Goal: Task Accomplishment & Management: Use online tool/utility

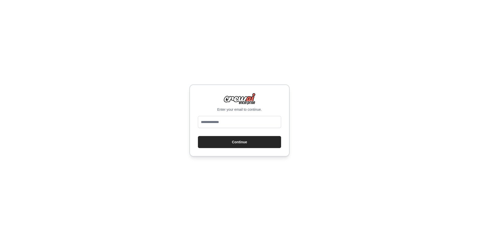
click at [218, 120] on input "email" at bounding box center [239, 122] width 83 height 12
type input "**********"
click at [235, 143] on button "Continue" at bounding box center [239, 142] width 83 height 12
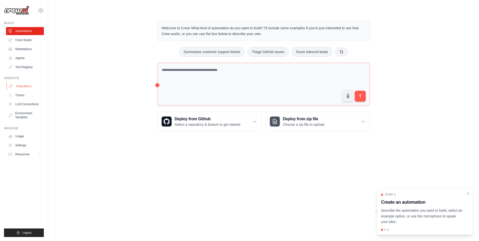
click at [25, 85] on link "Integrations" at bounding box center [26, 86] width 38 height 8
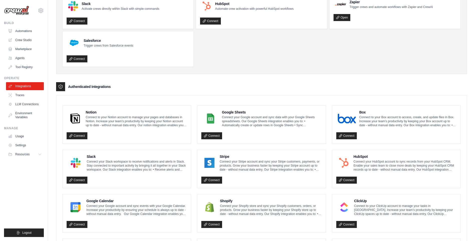
scroll to position [75, 0]
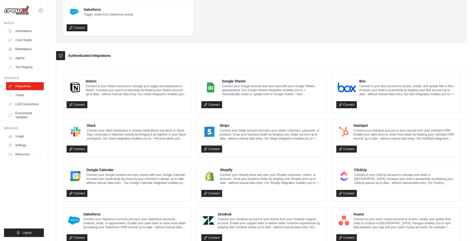
click at [98, 178] on p "Connect your Google account and sync events with your Google Calendar. Increase…" at bounding box center [136, 179] width 100 height 12
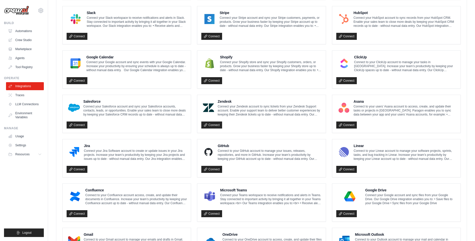
scroll to position [230, 0]
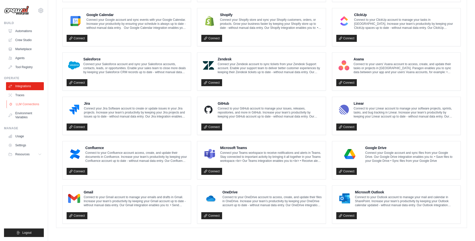
click at [29, 103] on link "LLM Connections" at bounding box center [26, 104] width 38 height 8
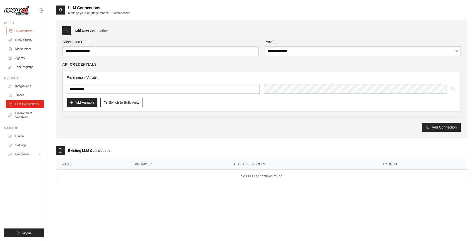
click at [27, 29] on link "Automations" at bounding box center [26, 31] width 38 height 8
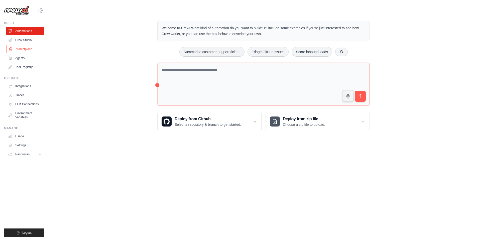
click at [23, 49] on link "Marketplace" at bounding box center [26, 49] width 38 height 8
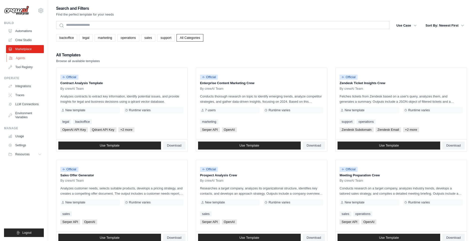
click at [23, 58] on link "Agents" at bounding box center [26, 58] width 38 height 8
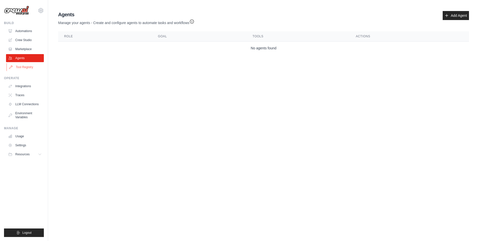
click at [25, 68] on link "Tool Registry" at bounding box center [26, 67] width 38 height 8
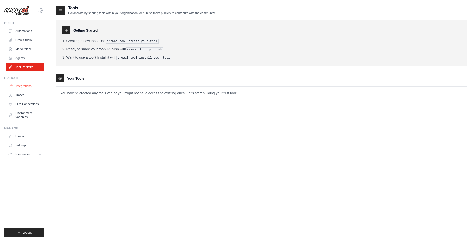
click at [22, 87] on link "Integrations" at bounding box center [26, 86] width 38 height 8
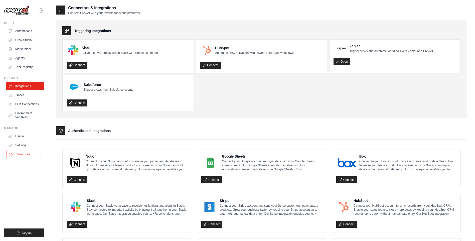
click at [27, 154] on span "Resources" at bounding box center [23, 154] width 14 height 4
click at [41, 10] on icon at bounding box center [41, 11] width 6 height 6
click at [29, 34] on link "Settings" at bounding box center [41, 33] width 44 height 9
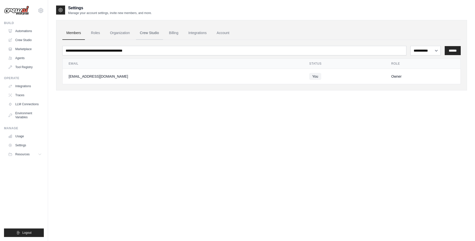
click at [151, 32] on link "Crew Studio" at bounding box center [149, 33] width 27 height 14
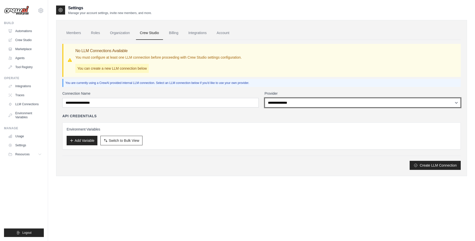
click at [306, 103] on select "**********" at bounding box center [363, 103] width 196 height 10
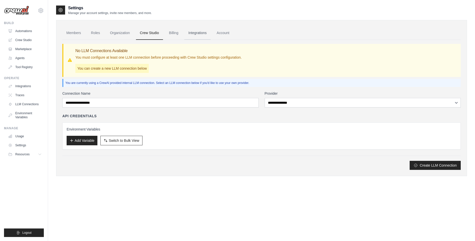
click at [190, 30] on link "Integrations" at bounding box center [197, 33] width 26 height 14
click at [196, 33] on link "Integrations" at bounding box center [197, 33] width 26 height 14
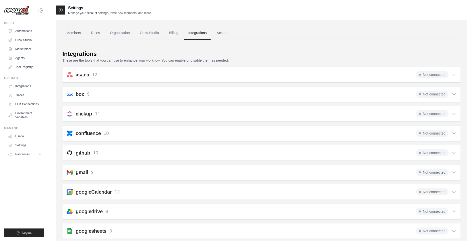
click at [433, 192] on span "Not connected" at bounding box center [432, 191] width 33 height 7
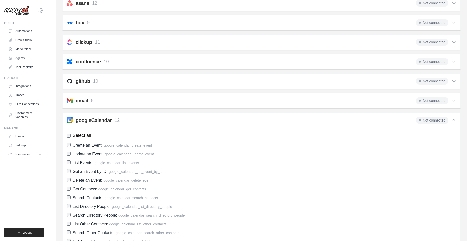
scroll to position [100, 0]
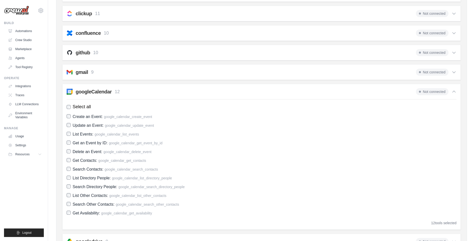
click at [426, 93] on span "Not connected" at bounding box center [432, 91] width 33 height 7
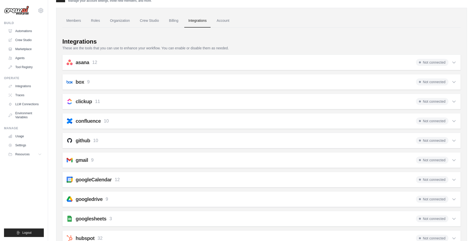
scroll to position [0, 0]
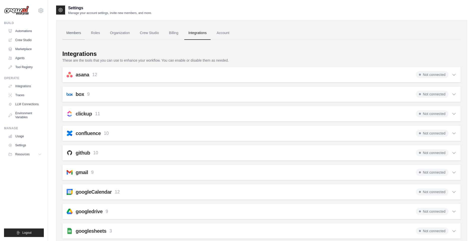
click at [70, 32] on link "Members" at bounding box center [73, 33] width 23 height 14
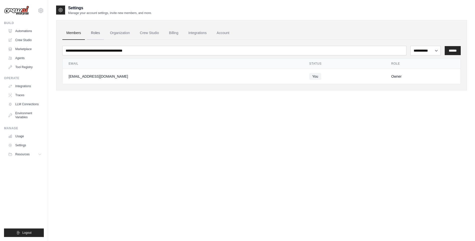
click at [96, 33] on link "Roles" at bounding box center [95, 33] width 17 height 14
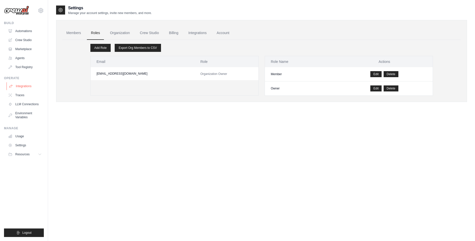
click at [23, 85] on link "Integrations" at bounding box center [26, 86] width 38 height 8
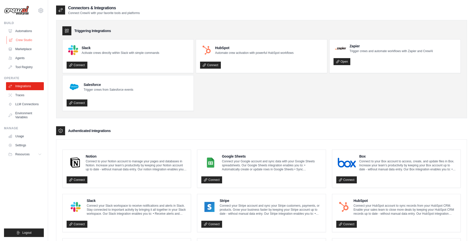
click at [25, 39] on link "Crew Studio" at bounding box center [26, 40] width 38 height 8
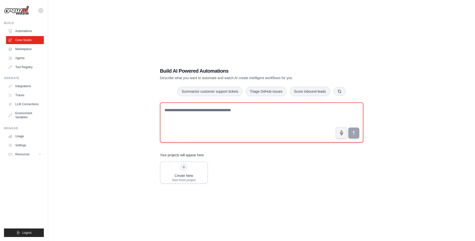
click at [186, 116] on textarea at bounding box center [261, 122] width 203 height 40
paste textarea "**********"
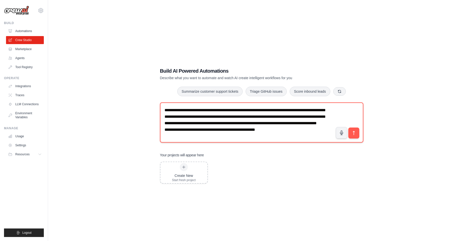
click at [202, 117] on textarea "**********" at bounding box center [261, 122] width 203 height 40
drag, startPoint x: 202, startPoint y: 117, endPoint x: 191, endPoint y: 209, distance: 92.3
click at [191, 209] on div "**********" at bounding box center [261, 125] width 411 height 241
click at [224, 114] on textarea "**********" at bounding box center [261, 122] width 203 height 40
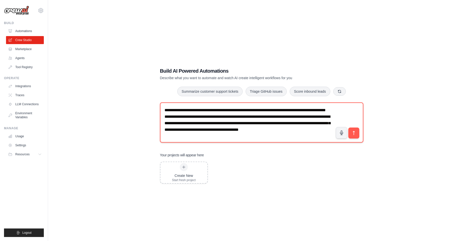
scroll to position [2, 0]
click at [240, 130] on textarea "**********" at bounding box center [261, 122] width 203 height 40
type textarea "**********"
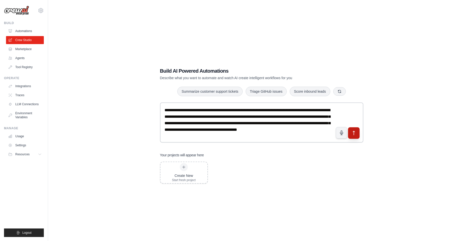
click at [356, 135] on icon "submit" at bounding box center [353, 132] width 5 height 5
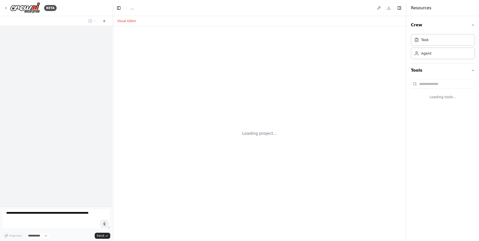
select select "****"
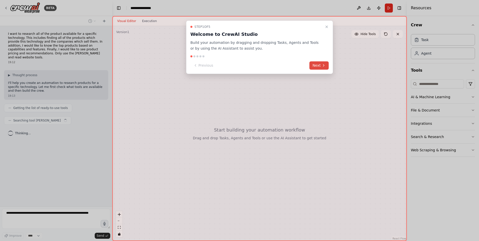
click at [319, 66] on button "Next" at bounding box center [318, 65] width 19 height 8
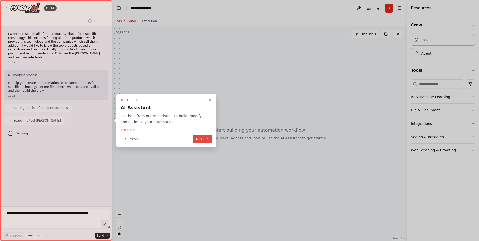
click at [207, 140] on icon at bounding box center [207, 139] width 1 height 2
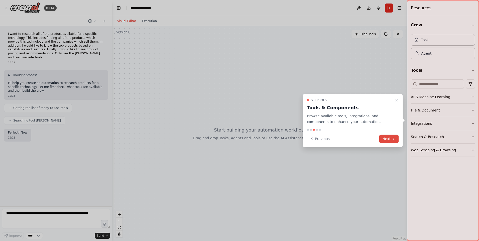
click at [390, 139] on button "Next" at bounding box center [388, 138] width 19 height 8
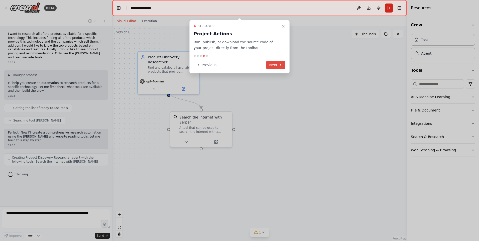
click at [275, 65] on button "Next" at bounding box center [275, 65] width 19 height 8
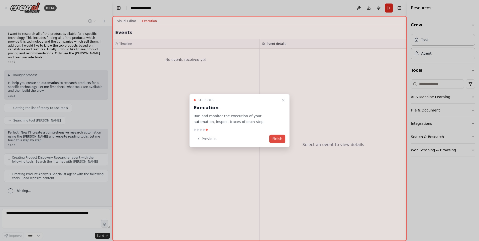
click at [278, 138] on button "Finish" at bounding box center [277, 138] width 16 height 8
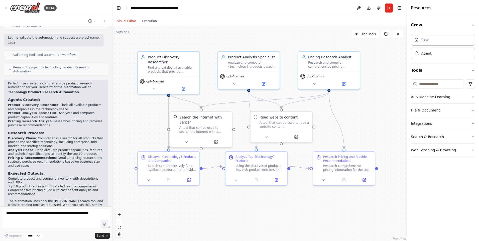
scroll to position [243, 0]
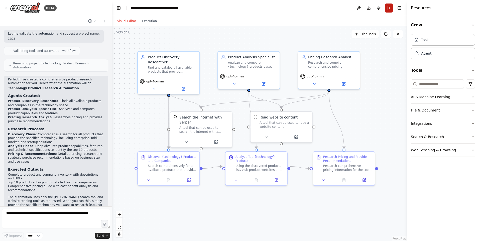
click at [390, 8] on button "Run" at bounding box center [389, 8] width 8 height 9
click at [118, 222] on button "zoom out" at bounding box center [119, 221] width 7 height 7
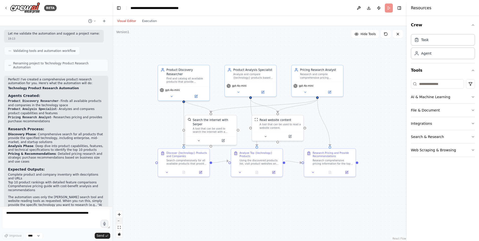
click at [118, 222] on button "zoom out" at bounding box center [119, 221] width 7 height 7
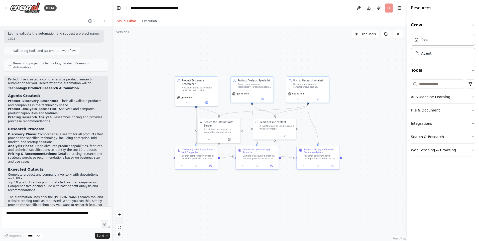
click at [118, 222] on button "zoom out" at bounding box center [119, 221] width 7 height 7
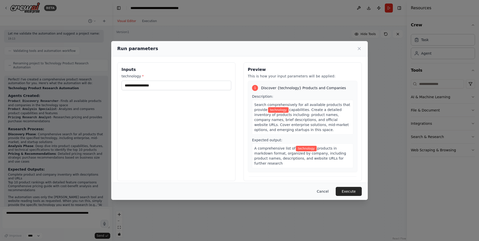
click at [324, 192] on button "Cancel" at bounding box center [323, 191] width 20 height 9
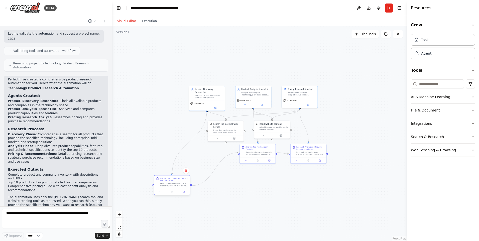
drag, startPoint x: 207, startPoint y: 154, endPoint x: 171, endPoint y: 186, distance: 47.7
click at [171, 186] on div "Search comprehensively for all available products that provide {technology} cap…" at bounding box center [174, 184] width 28 height 5
click at [259, 189] on div at bounding box center [253, 192] width 36 height 6
click at [260, 192] on div at bounding box center [253, 195] width 36 height 6
drag, startPoint x: 310, startPoint y: 157, endPoint x: 346, endPoint y: 187, distance: 47.6
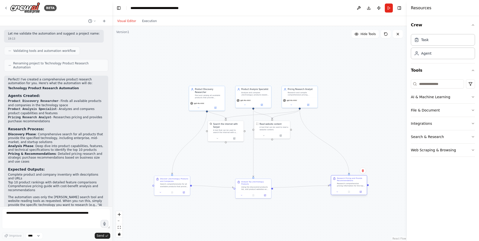
click at [351, 189] on div "Research Pricing and Provide Recommendations Research comprehensive pricing inf…" at bounding box center [349, 185] width 36 height 20
drag, startPoint x: 213, startPoint y: 99, endPoint x: 177, endPoint y: 70, distance: 45.6
click at [177, 72] on div "gpt-4o-mini" at bounding box center [171, 73] width 33 height 3
drag, startPoint x: 254, startPoint y: 96, endPoint x: 255, endPoint y: 65, distance: 31.1
click at [255, 65] on div "Product Analysis Specialist Analyze and compare {technology} products based on …" at bounding box center [256, 63] width 36 height 12
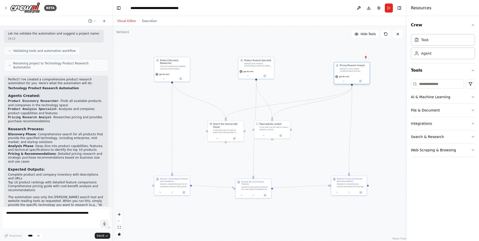
drag, startPoint x: 301, startPoint y: 93, endPoint x: 353, endPoint y: 69, distance: 57.6
click at [353, 69] on div "Research and compile comprehensive pricing information for {technology} product…" at bounding box center [354, 70] width 28 height 5
drag, startPoint x: 278, startPoint y: 129, endPoint x: 306, endPoint y: 130, distance: 27.8
click at [306, 130] on div "A tool that can be used to read a website content." at bounding box center [298, 127] width 29 height 5
click at [390, 8] on button "Run" at bounding box center [389, 8] width 8 height 9
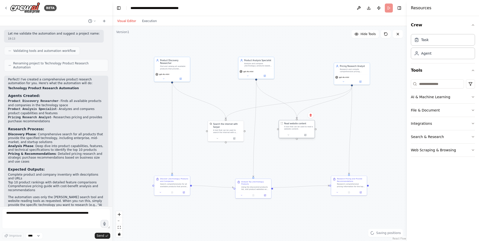
drag, startPoint x: 281, startPoint y: 127, endPoint x: 306, endPoint y: 126, distance: 24.8
click at [306, 126] on div "A tool that can be used to read a website content." at bounding box center [298, 127] width 29 height 5
click at [308, 159] on div ".deletable-edge-delete-btn { width: 20px; height: 20px; border: 0px solid #ffff…" at bounding box center [259, 133] width 295 height 215
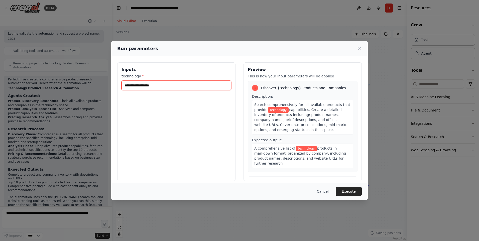
click at [159, 87] on input "technology *" at bounding box center [176, 86] width 110 height 10
type input "*"
type input "**********"
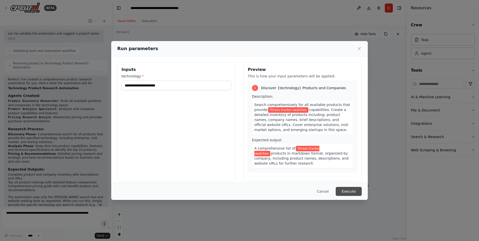
click at [352, 191] on button "Execute" at bounding box center [349, 191] width 26 height 9
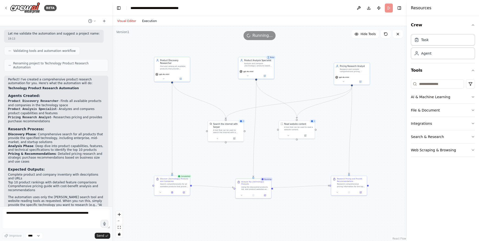
click at [150, 22] on button "Execution" at bounding box center [149, 21] width 21 height 6
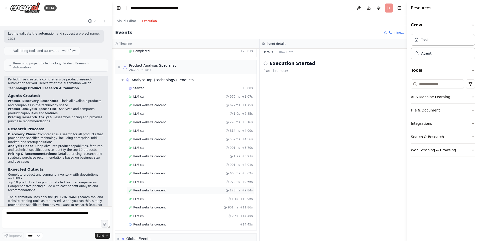
scroll to position [88, 0]
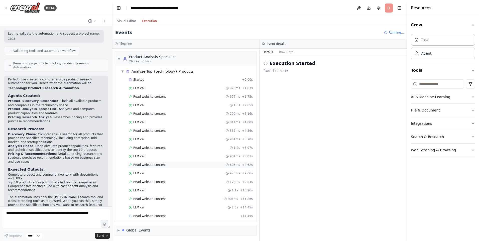
click at [152, 165] on span "Read website content" at bounding box center [149, 165] width 33 height 4
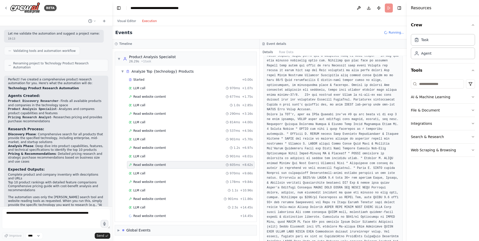
scroll to position [200, 0]
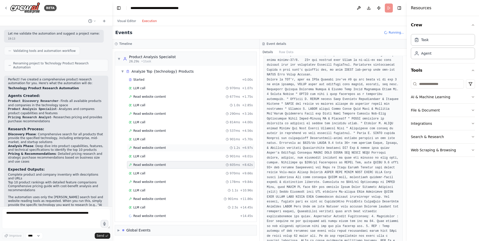
click at [149, 147] on span "Read website content" at bounding box center [149, 148] width 33 height 4
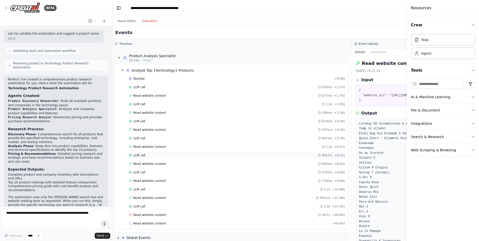
scroll to position [96, 0]
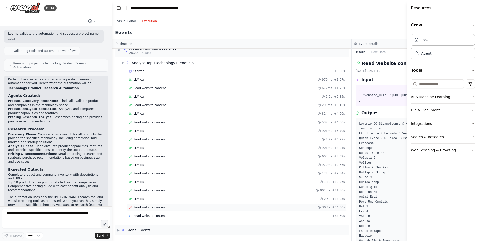
click at [158, 207] on span "Read website content" at bounding box center [149, 207] width 33 height 4
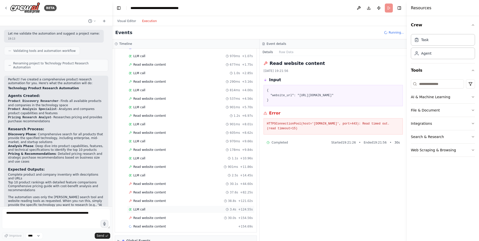
scroll to position [130, 0]
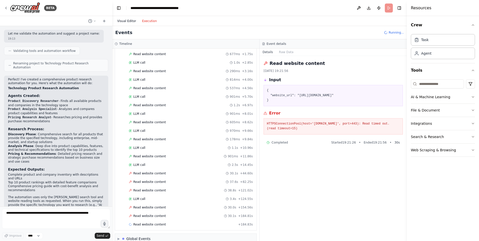
click at [127, 20] on button "Visual Editor" at bounding box center [126, 21] width 25 height 6
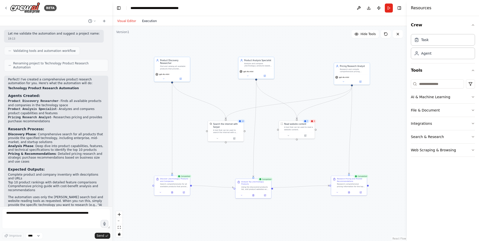
click at [148, 20] on button "Execution" at bounding box center [149, 21] width 21 height 6
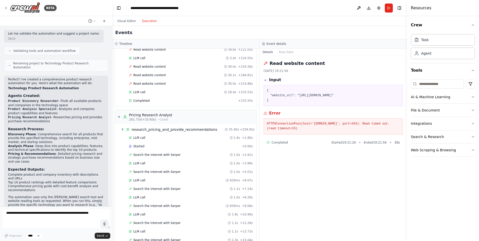
scroll to position [346, 0]
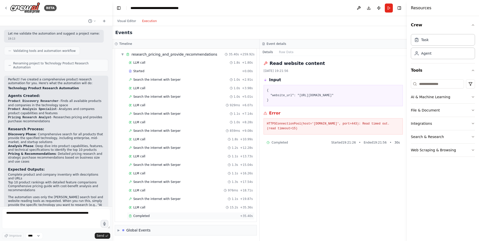
click at [144, 214] on span "Completed" at bounding box center [141, 216] width 16 height 4
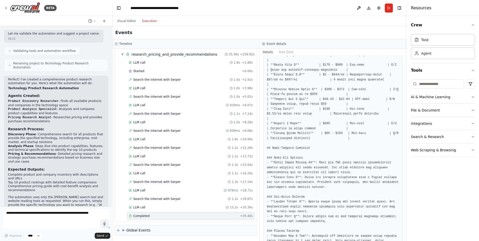
scroll to position [125, 0]
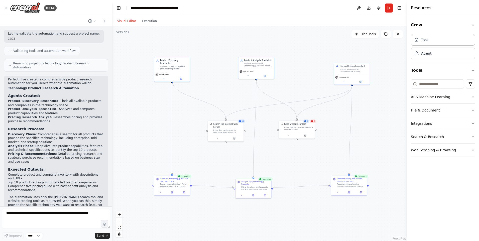
click at [124, 21] on button "Visual Editor" at bounding box center [126, 21] width 25 height 6
click at [182, 77] on icon at bounding box center [180, 78] width 2 height 2
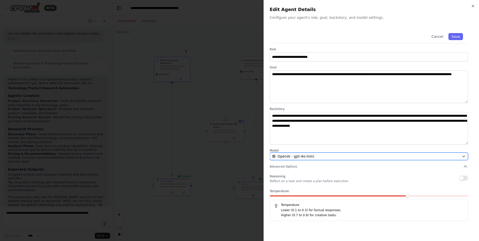
click at [464, 158] on icon "button" at bounding box center [464, 156] width 4 height 4
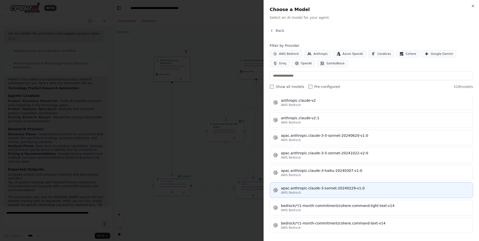
scroll to position [601, 0]
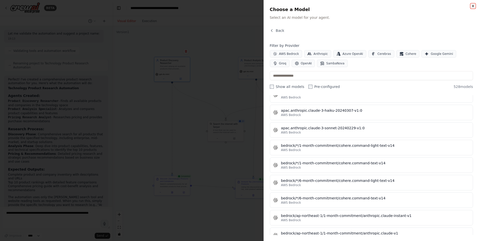
click at [474, 6] on icon "button" at bounding box center [473, 6] width 4 height 4
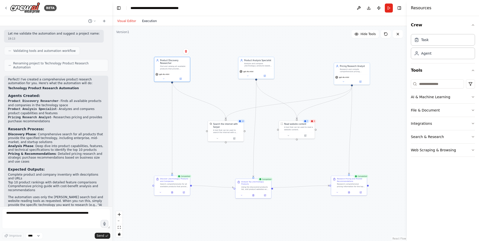
click at [151, 22] on button "Execution" at bounding box center [149, 21] width 21 height 6
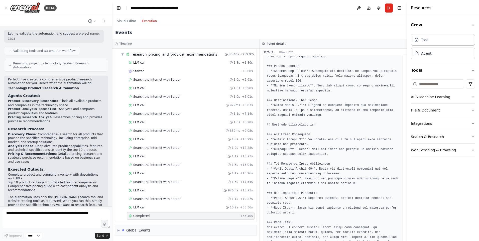
scroll to position [278, 0]
click at [123, 22] on button "Visual Editor" at bounding box center [126, 21] width 25 height 6
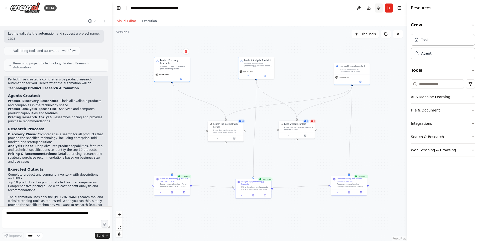
click at [379, 9] on button "Publish" at bounding box center [379, 8] width 8 height 9
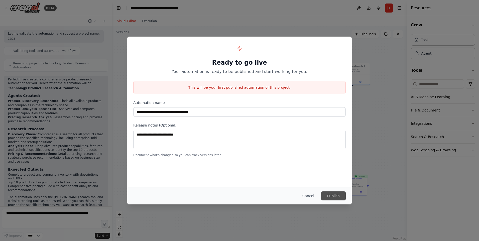
click at [338, 195] on button "Publish" at bounding box center [333, 195] width 25 height 9
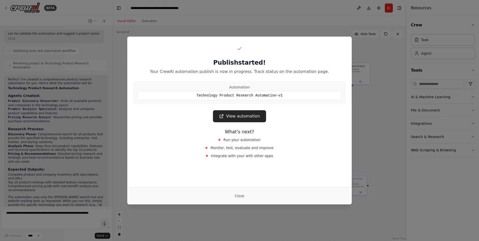
click at [38, 213] on div "Publish started! Your CrewAI automation publish is now in progress. Track statu…" at bounding box center [239, 120] width 479 height 241
click at [237, 195] on button "Close" at bounding box center [240, 195] width 18 height 9
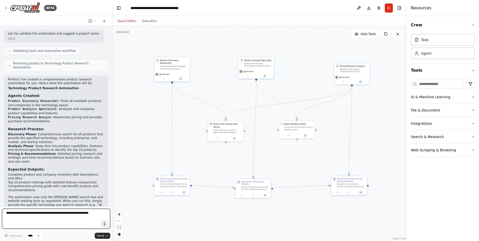
click at [33, 217] on textarea at bounding box center [56, 219] width 108 height 20
click at [5, 8] on icon at bounding box center [6, 8] width 4 height 4
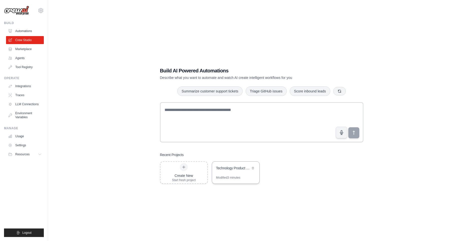
click at [231, 170] on div "Technology Product Research Automation" at bounding box center [233, 168] width 34 height 5
click at [27, 50] on link "Marketplace" at bounding box center [26, 49] width 38 height 8
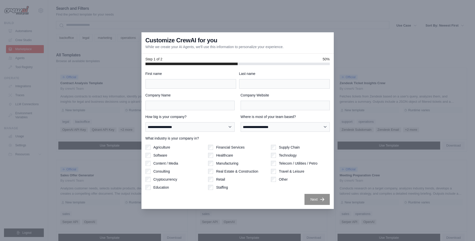
click at [178, 89] on div "**********" at bounding box center [237, 138] width 184 height 134
click at [73, 105] on div at bounding box center [237, 120] width 475 height 241
click at [60, 11] on div at bounding box center [237, 120] width 475 height 241
click at [303, 56] on div "Step 1 of 2 50%" at bounding box center [237, 60] width 192 height 12
click at [215, 219] on div at bounding box center [237, 120] width 475 height 241
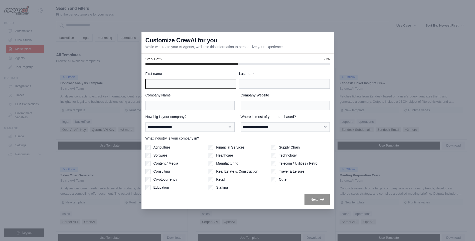
click at [189, 82] on input "First name" at bounding box center [190, 84] width 91 height 10
type input "*****"
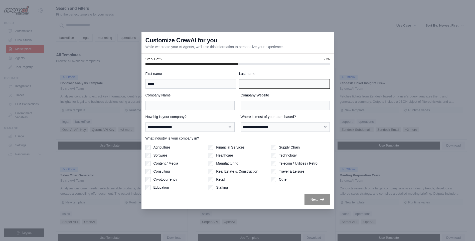
type input "******"
type input "***"
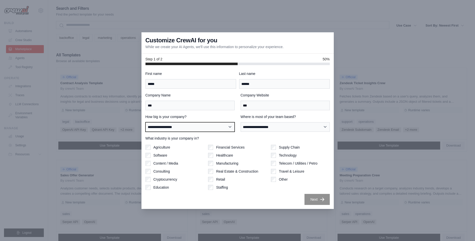
click at [215, 127] on select "**********" at bounding box center [189, 127] width 89 height 10
select select "**********"
click at [145, 122] on select "**********" at bounding box center [189, 127] width 89 height 10
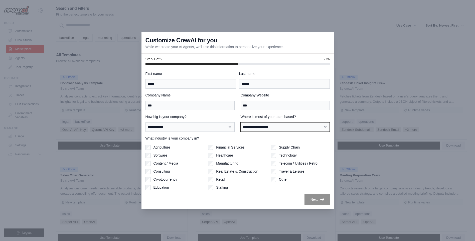
click at [264, 128] on select "**********" at bounding box center [285, 127] width 89 height 10
select select "******"
click at [241, 122] on select "**********" at bounding box center [285, 127] width 89 height 10
click at [276, 155] on div "Technology" at bounding box center [300, 155] width 59 height 5
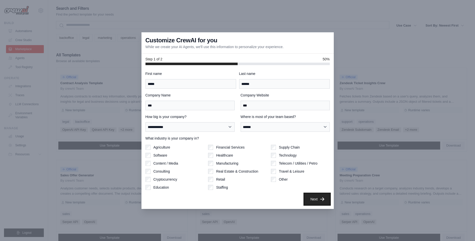
click at [319, 198] on button "Next" at bounding box center [317, 199] width 25 height 11
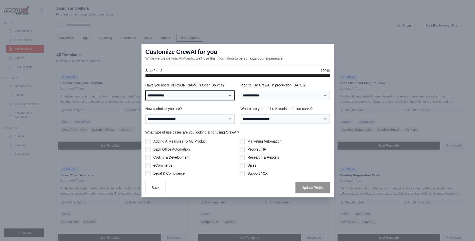
click at [208, 96] on select "**********" at bounding box center [189, 96] width 89 height 10
select select "**"
click at [145, 91] on select "**********" at bounding box center [189, 96] width 89 height 10
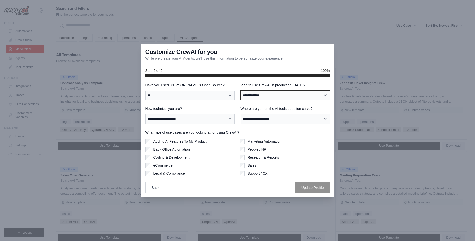
click at [267, 95] on select "**********" at bounding box center [285, 96] width 89 height 10
select select "****"
click at [241, 91] on select "**********" at bounding box center [285, 96] width 89 height 10
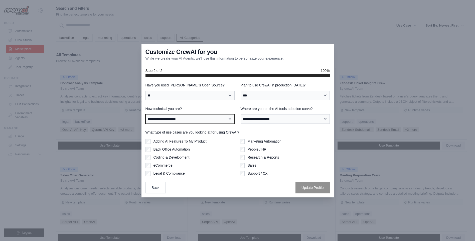
click at [199, 117] on select "**********" at bounding box center [189, 119] width 89 height 10
select select "**********"
click at [145, 114] on select "**********" at bounding box center [189, 119] width 89 height 10
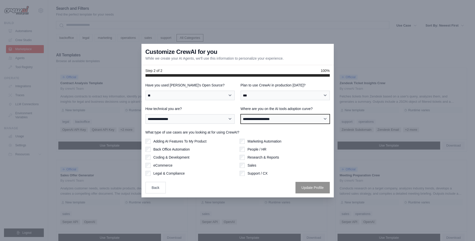
click at [269, 120] on select "**********" at bounding box center [285, 119] width 89 height 10
select select "**********"
click at [241, 114] on select "**********" at bounding box center [285, 119] width 89 height 10
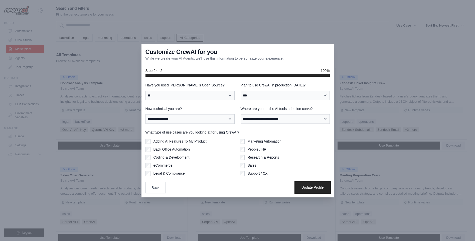
click at [319, 188] on button "Update Profile" at bounding box center [313, 188] width 34 height 12
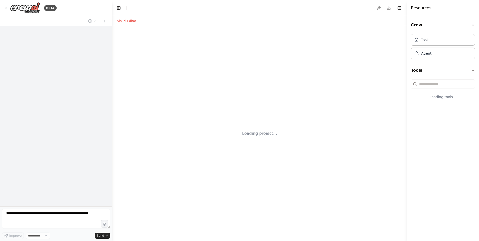
select select "****"
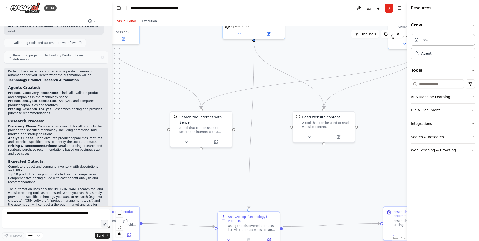
scroll to position [243, 0]
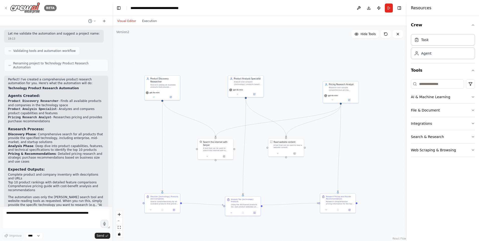
click at [10, 8] on div "BETA" at bounding box center [30, 7] width 53 height 11
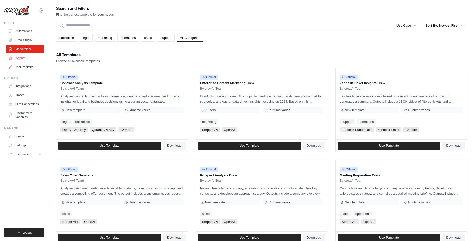
click at [20, 59] on link "Agents" at bounding box center [26, 58] width 38 height 8
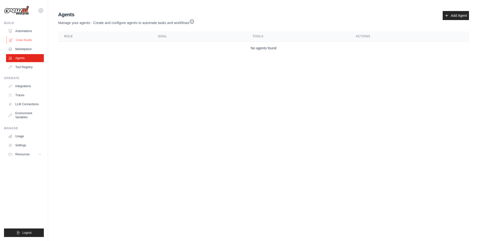
click at [25, 39] on link "Crew Studio" at bounding box center [26, 40] width 38 height 8
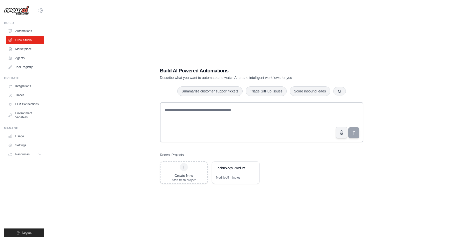
click at [26, 31] on link "Automations" at bounding box center [25, 31] width 38 height 8
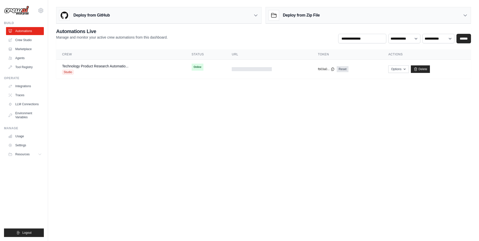
click at [202, 124] on body "[EMAIL_ADDRESS][DOMAIN_NAME] Settings Build Automations Crew Studio" at bounding box center [239, 120] width 479 height 241
click at [17, 40] on link "Crew Studio" at bounding box center [26, 40] width 38 height 8
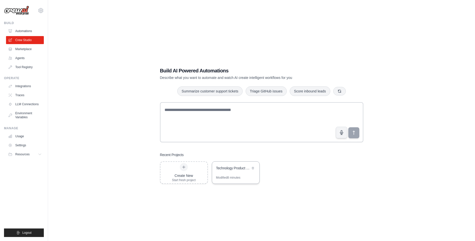
click at [234, 171] on div "Technology Product Research Automation" at bounding box center [233, 169] width 34 height 6
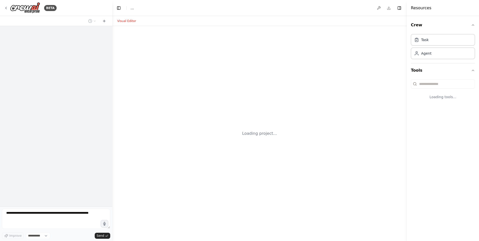
select select "****"
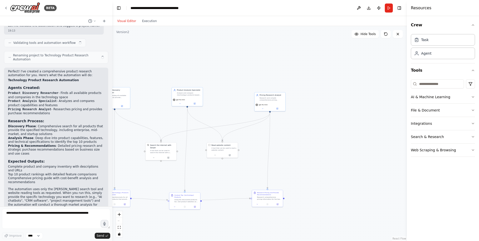
drag, startPoint x: 393, startPoint y: 159, endPoint x: 294, endPoint y: 152, distance: 100.1
click at [294, 152] on div ".deletable-edge-delete-btn { width: 20px; height: 20px; border: 0px solid #ffff…" at bounding box center [259, 133] width 295 height 215
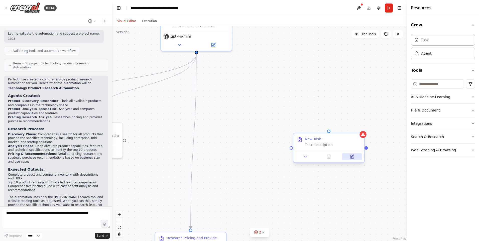
click at [353, 158] on icon at bounding box center [352, 157] width 4 height 4
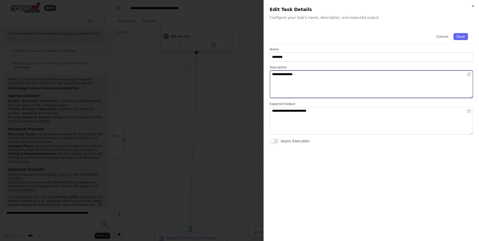
click at [284, 75] on textarea "**********" at bounding box center [371, 84] width 203 height 28
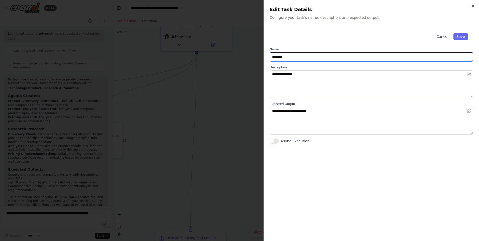
click at [288, 57] on input "********" at bounding box center [371, 56] width 203 height 9
type input "*"
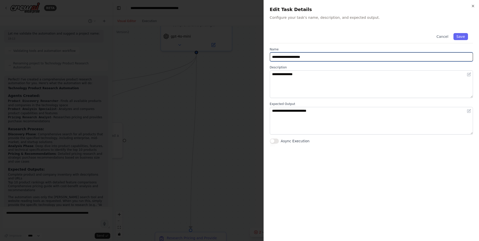
type input "**********"
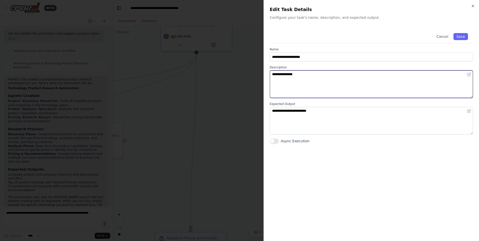
click at [291, 77] on textarea "**********" at bounding box center [371, 84] width 203 height 28
click at [290, 77] on textarea "**********" at bounding box center [371, 84] width 203 height 28
type textarea "****"
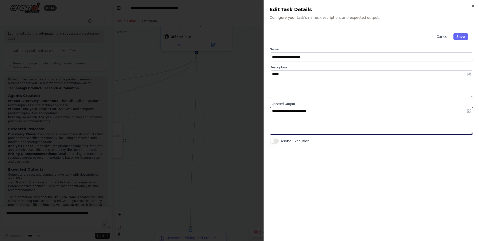
click at [310, 113] on textarea "**********" at bounding box center [371, 121] width 203 height 28
click at [325, 113] on textarea "**********" at bounding box center [371, 121] width 203 height 28
type textarea "*"
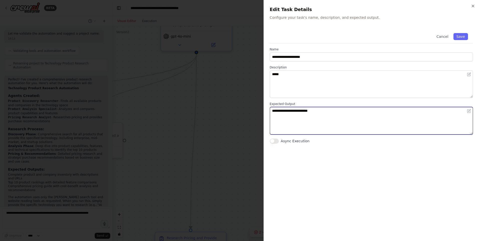
type textarea "**********"
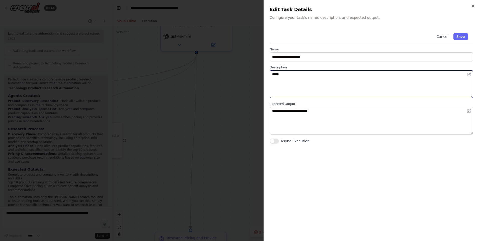
click at [287, 80] on textarea "****" at bounding box center [371, 84] width 203 height 28
drag, startPoint x: 289, startPoint y: 75, endPoint x: 257, endPoint y: 76, distance: 32.1
click at [257, 76] on body "BETA I want to research all of the product available for a specific technology.…" at bounding box center [239, 120] width 479 height 241
click at [293, 74] on textarea "**********" at bounding box center [371, 84] width 203 height 28
click at [316, 76] on textarea "**********" at bounding box center [371, 84] width 203 height 28
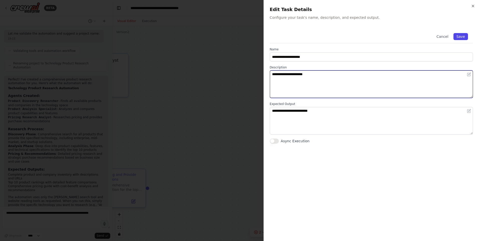
type textarea "**********"
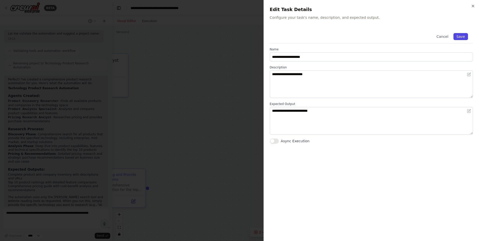
click at [465, 37] on button "Save" at bounding box center [460, 36] width 15 height 7
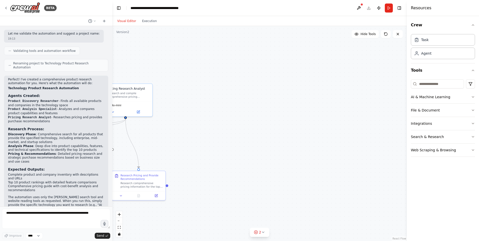
drag, startPoint x: 217, startPoint y: 172, endPoint x: 292, endPoint y: 141, distance: 80.9
drag, startPoint x: 292, startPoint y: 141, endPoint x: 208, endPoint y: 136, distance: 84.3
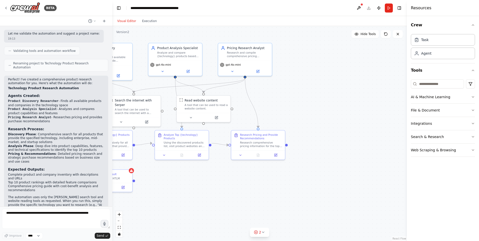
drag, startPoint x: 208, startPoint y: 136, endPoint x: 312, endPoint y: 99, distance: 110.5
click at [312, 99] on div ".deletable-edge-delete-btn { width: 20px; height: 20px; border: 0px solid #ffff…" at bounding box center [259, 133] width 295 height 215
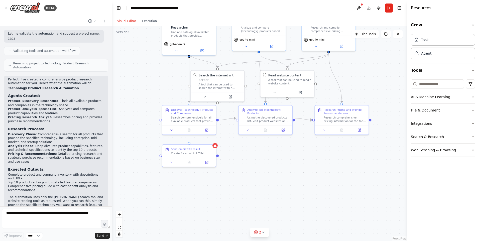
drag, startPoint x: 212, startPoint y: 202, endPoint x: 235, endPoint y: 169, distance: 40.6
click at [289, 177] on div ".deletable-edge-delete-btn { width: 20px; height: 20px; border: 0px solid #ffff…" at bounding box center [259, 133] width 295 height 215
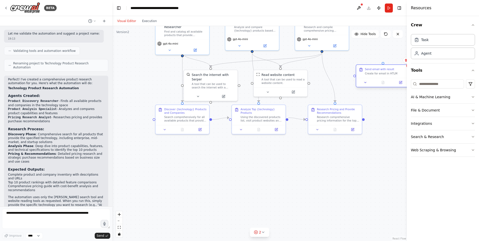
drag, startPoint x: 183, startPoint y: 157, endPoint x: 386, endPoint y: 78, distance: 217.6
click at [386, 78] on div at bounding box center [383, 82] width 54 height 9
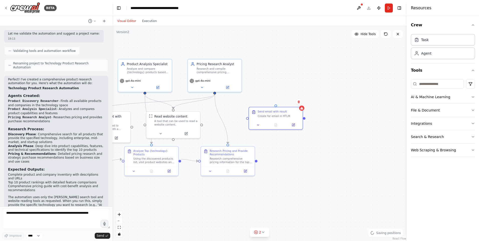
drag, startPoint x: 381, startPoint y: 158, endPoint x: 269, endPoint y: 200, distance: 120.0
click at [270, 201] on div ".deletable-edge-delete-btn { width: 20px; height: 20px; border: 0px solid #ffff…" at bounding box center [259, 133] width 295 height 215
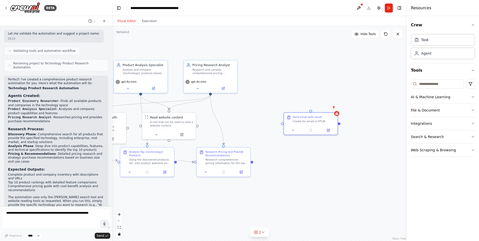
drag, startPoint x: 244, startPoint y: 121, endPoint x: 282, endPoint y: 127, distance: 38.3
click at [282, 127] on div ".deletable-edge-delete-btn { width: 20px; height: 20px; border: 0px solid #ffff…" at bounding box center [259, 133] width 295 height 215
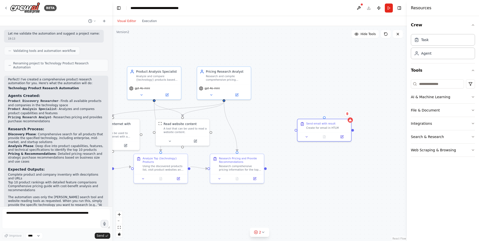
drag, startPoint x: 214, startPoint y: 96, endPoint x: 228, endPoint y: 103, distance: 15.0
click at [228, 103] on div ".deletable-edge-delete-btn { width: 20px; height: 20px; border: 0px solid #ffff…" at bounding box center [259, 133] width 295 height 215
click at [211, 95] on icon at bounding box center [211, 94] width 4 height 4
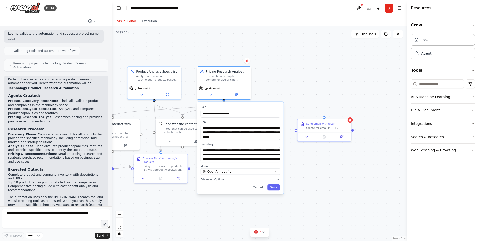
click at [288, 87] on div ".deletable-edge-delete-btn { width: 20px; height: 20px; border: 0px solid #ffff…" at bounding box center [259, 133] width 295 height 215
click at [307, 196] on div ".deletable-edge-delete-btn { width: 20px; height: 20px; border: 0px solid #ffff…" at bounding box center [259, 133] width 295 height 215
click at [260, 190] on button "Cancel" at bounding box center [258, 187] width 16 height 6
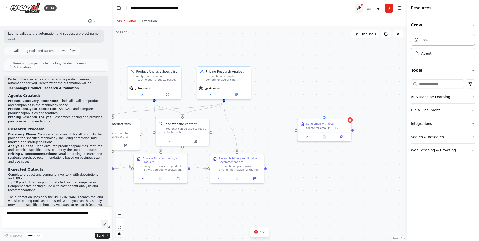
click at [359, 7] on button at bounding box center [359, 8] width 8 height 9
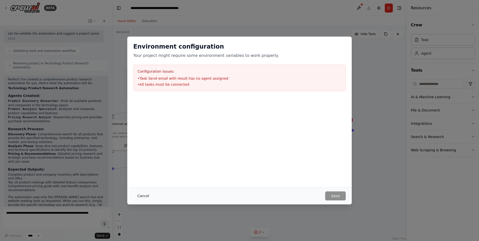
click at [141, 196] on button "Cancel" at bounding box center [143, 195] width 20 height 9
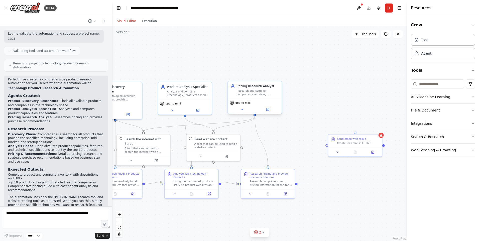
drag, startPoint x: 225, startPoint y: 101, endPoint x: 256, endPoint y: 116, distance: 34.4
click at [256, 116] on div ".deletable-edge-delete-btn { width: 20px; height: 20px; border: 0px solid #ffff…" at bounding box center [259, 133] width 295 height 215
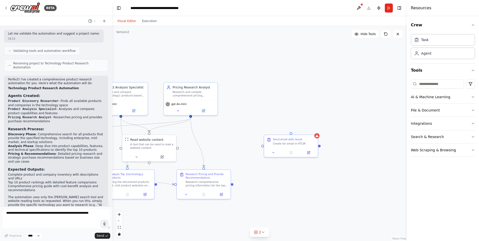
drag, startPoint x: 256, startPoint y: 116, endPoint x: 192, endPoint y: 117, distance: 64.1
click at [192, 117] on div ".deletable-edge-delete-btn { width: 20px; height: 20px; border: 0px solid #ffff…" at bounding box center [259, 133] width 295 height 215
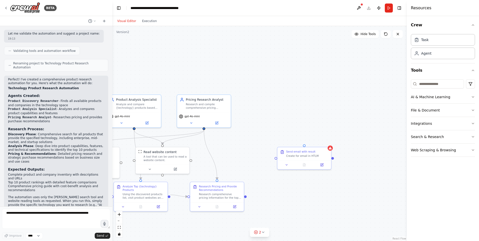
drag, startPoint x: 194, startPoint y: 118, endPoint x: 208, endPoint y: 130, distance: 18.1
click at [208, 130] on div ".deletable-edge-delete-btn { width: 20px; height: 20px; border: 0px solid #ffff…" at bounding box center [259, 133] width 295 height 215
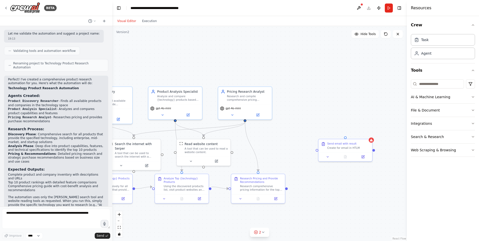
drag, startPoint x: 224, startPoint y: 137, endPoint x: 264, endPoint y: 129, distance: 41.1
click at [264, 129] on div ".deletable-edge-delete-btn { width: 20px; height: 20px; border: 0px solid #ffff…" at bounding box center [259, 133] width 295 height 215
drag, startPoint x: 245, startPoint y: 121, endPoint x: 317, endPoint y: 151, distance: 78.5
click at [313, 151] on div "Product Discovery Researcher Find and catalog all available products that provi…" at bounding box center [184, 158] width 256 height 187
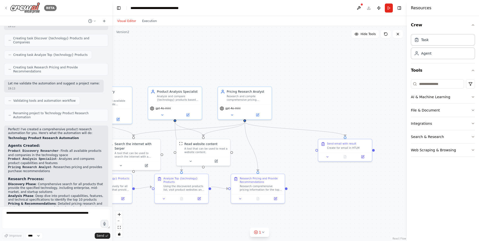
scroll to position [193, 0]
click at [7, 10] on icon at bounding box center [6, 8] width 4 height 4
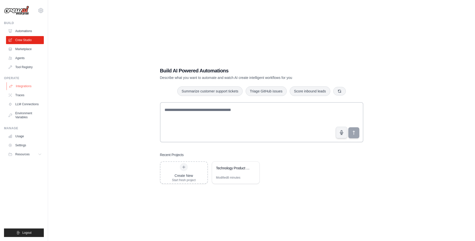
click at [24, 85] on link "Integrations" at bounding box center [26, 86] width 38 height 8
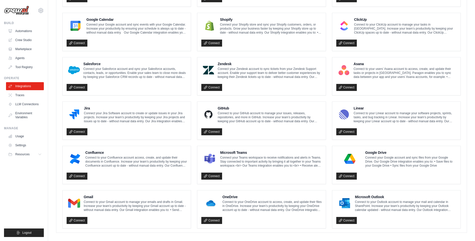
scroll to position [230, 0]
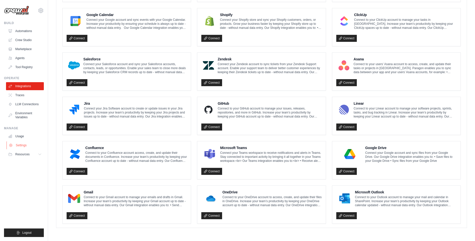
click at [16, 143] on link "Settings" at bounding box center [26, 145] width 38 height 8
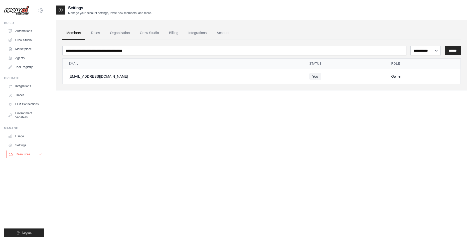
click at [19, 154] on span "Resources" at bounding box center [23, 154] width 14 height 4
click at [94, 35] on link "Roles" at bounding box center [95, 33] width 17 height 14
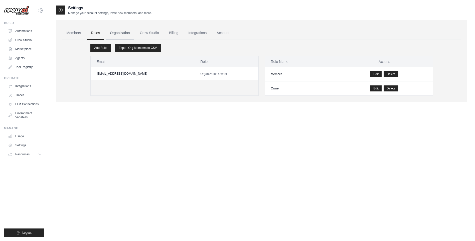
click at [118, 34] on link "Organization" at bounding box center [120, 33] width 28 height 14
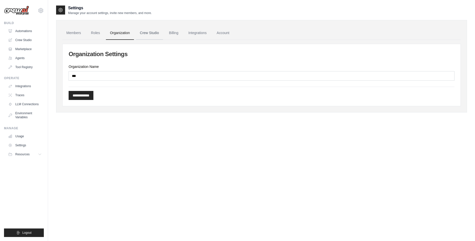
click at [154, 34] on link "Crew Studio" at bounding box center [149, 33] width 27 height 14
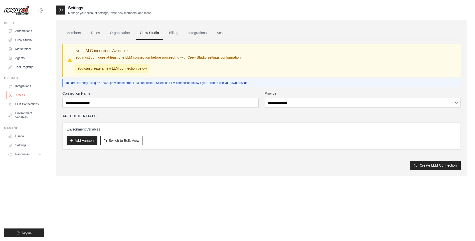
click at [22, 94] on link "Traces" at bounding box center [26, 95] width 38 height 8
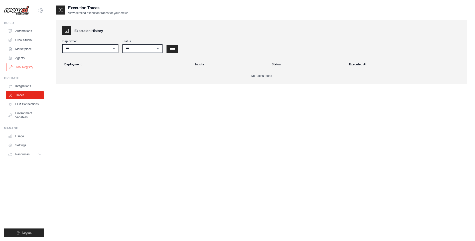
click at [15, 66] on link "Tool Registry" at bounding box center [26, 67] width 38 height 8
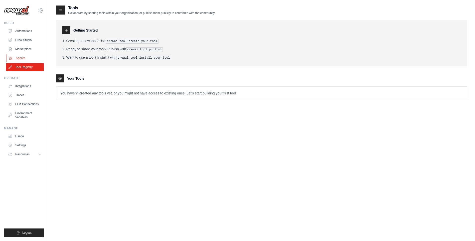
click at [19, 59] on link "Agents" at bounding box center [26, 58] width 38 height 8
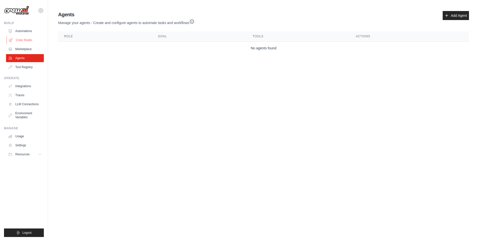
click at [25, 39] on link "Crew Studio" at bounding box center [26, 40] width 38 height 8
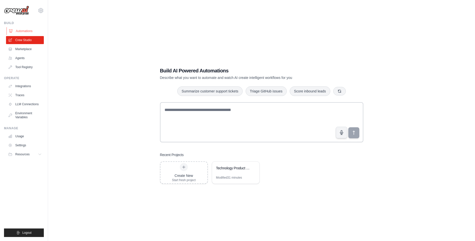
click at [24, 31] on link "Automations" at bounding box center [26, 31] width 38 height 8
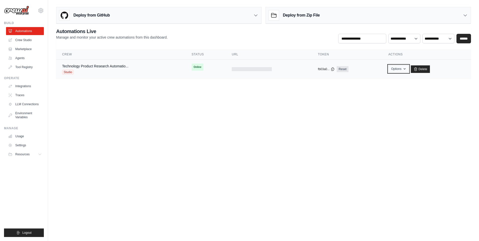
click at [404, 68] on icon "button" at bounding box center [404, 69] width 4 height 4
click at [227, 116] on body "[EMAIL_ADDRESS][DOMAIN_NAME] Settings Build Automations Crew Studio" at bounding box center [239, 120] width 479 height 241
click at [403, 70] on icon "button" at bounding box center [404, 69] width 4 height 4
click at [253, 118] on body "[EMAIL_ADDRESS][DOMAIN_NAME] Settings Build Automations Crew Studio" at bounding box center [239, 120] width 479 height 241
click at [106, 66] on link "Technology Product Research Automatio..." at bounding box center [95, 66] width 66 height 4
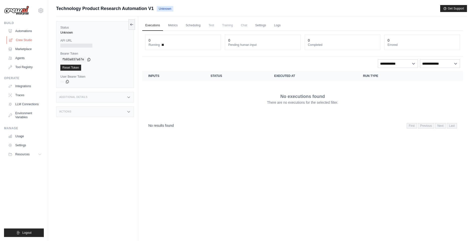
click at [22, 39] on link "Crew Studio" at bounding box center [26, 40] width 38 height 8
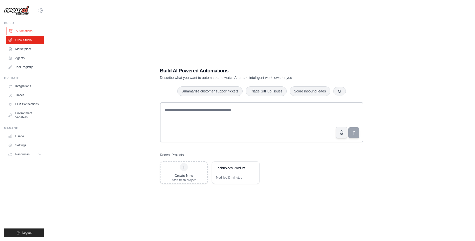
click at [23, 30] on link "Automations" at bounding box center [26, 31] width 38 height 8
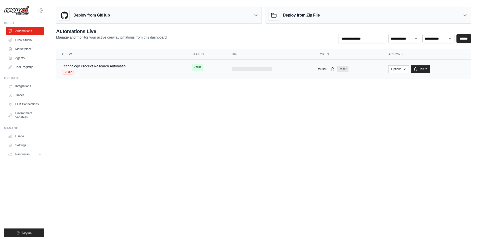
click at [104, 68] on div "Technology Product Research Automatio..." at bounding box center [95, 66] width 66 height 5
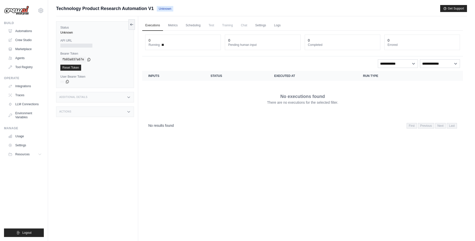
click at [163, 45] on span at bounding box center [163, 45] width 2 height 2
click at [129, 111] on icon at bounding box center [129, 112] width 4 height 4
click at [130, 97] on icon at bounding box center [129, 97] width 4 height 4
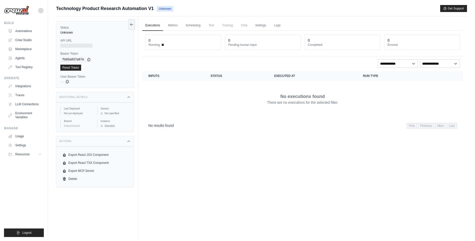
click at [156, 26] on link "Executions" at bounding box center [152, 25] width 21 height 11
click at [70, 68] on link "Reset Token" at bounding box center [70, 68] width 21 height 6
click at [23, 39] on link "Crew Studio" at bounding box center [26, 40] width 38 height 8
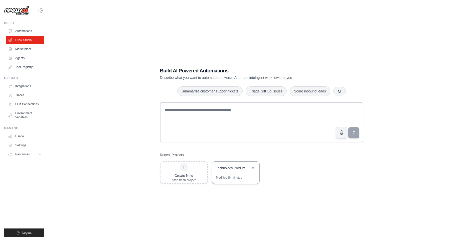
click at [234, 168] on div "Technology Product Research Automation" at bounding box center [233, 168] width 34 height 5
click at [23, 31] on link "Automations" at bounding box center [26, 31] width 38 height 8
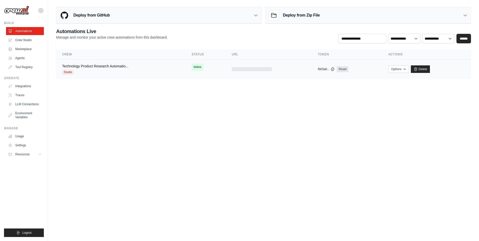
click at [200, 67] on span "Online" at bounding box center [198, 67] width 12 height 7
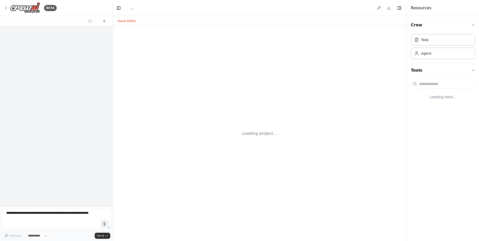
select select "****"
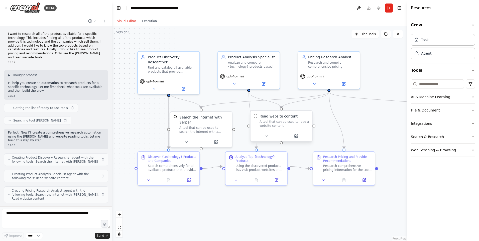
scroll to position [89, 0]
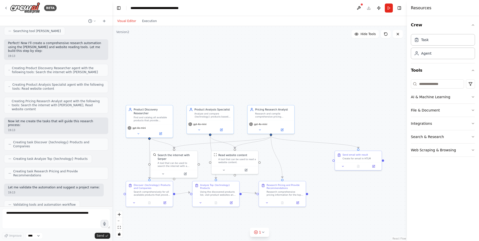
drag, startPoint x: 393, startPoint y: 194, endPoint x: 323, endPoint y: 191, distance: 69.7
click at [326, 191] on div ".deletable-edge-delete-btn { width: 20px; height: 20px; border: 0px solid #ffff…" at bounding box center [259, 133] width 295 height 215
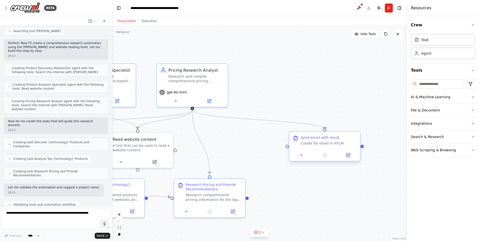
click at [343, 144] on div "Create for email in HTLM" at bounding box center [329, 143] width 56 height 5
click at [357, 126] on icon at bounding box center [356, 127] width 2 height 3
click at [344, 128] on button "Confirm" at bounding box center [342, 127] width 18 height 6
click at [356, 128] on icon at bounding box center [356, 127] width 3 height 3
click at [345, 128] on button "Confirm" at bounding box center [343, 128] width 18 height 6
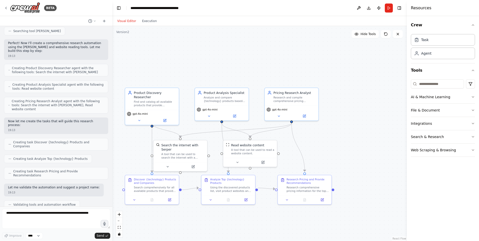
drag, startPoint x: 296, startPoint y: 137, endPoint x: 369, endPoint y: 135, distance: 73.1
click at [369, 135] on div ".deletable-edge-delete-btn { width: 20px; height: 20px; border: 0px solid #ffff…" at bounding box center [259, 133] width 295 height 215
click at [5, 9] on icon at bounding box center [6, 8] width 4 height 4
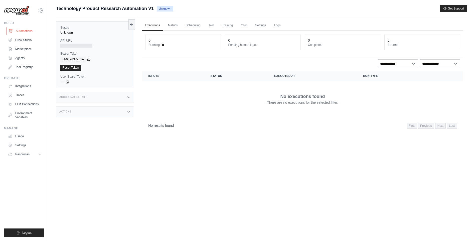
click at [27, 29] on link "Automations" at bounding box center [26, 31] width 38 height 8
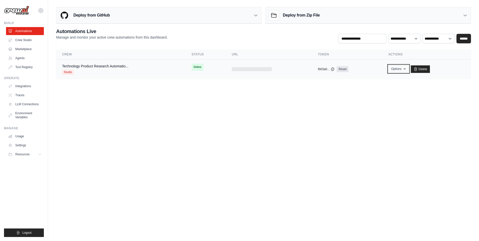
click at [405, 69] on icon "button" at bounding box center [404, 69] width 4 height 4
click at [271, 112] on body "ruurd.osinga@hpe.com Settings Build Automations Crew Studio" at bounding box center [239, 120] width 479 height 241
click at [122, 67] on link "Technology Product Research Automatio..." at bounding box center [95, 66] width 66 height 4
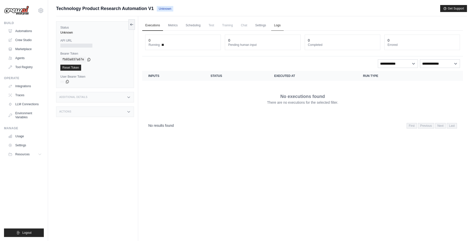
click at [279, 25] on link "Logs" at bounding box center [277, 25] width 13 height 11
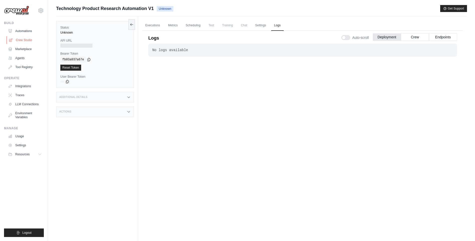
click at [25, 42] on link "Crew Studio" at bounding box center [26, 40] width 38 height 8
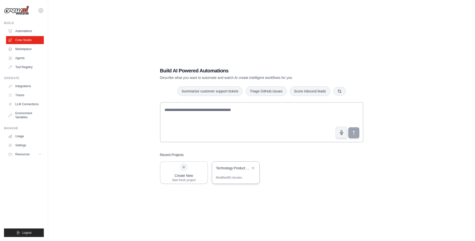
click at [232, 170] on div "Technology Product Research Automation" at bounding box center [233, 168] width 34 height 5
click at [22, 87] on link "Integrations" at bounding box center [26, 86] width 38 height 8
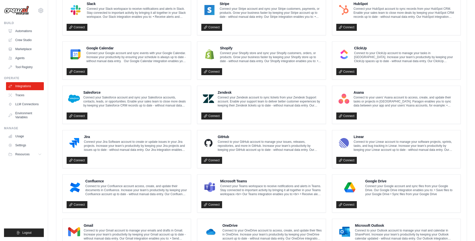
scroll to position [200, 0]
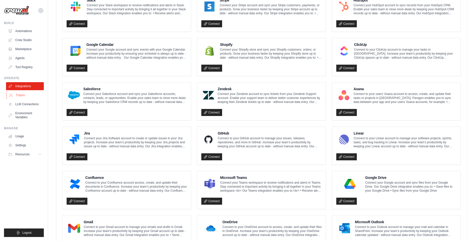
click at [18, 96] on link "Traces" at bounding box center [26, 95] width 38 height 8
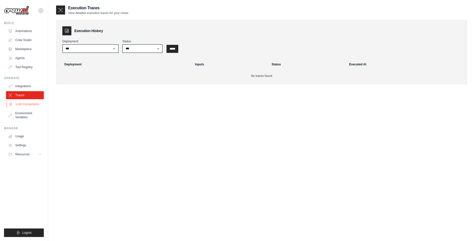
click at [27, 107] on link "LLM Connections" at bounding box center [26, 104] width 38 height 8
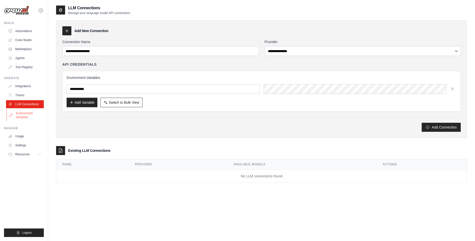
click at [27, 114] on link "Environment Variables" at bounding box center [26, 115] width 38 height 12
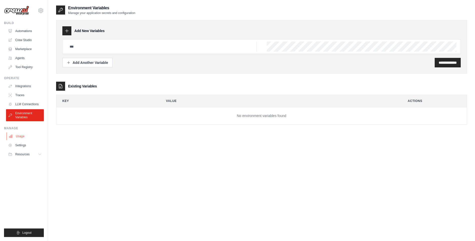
click at [19, 137] on link "Usage" at bounding box center [26, 136] width 38 height 8
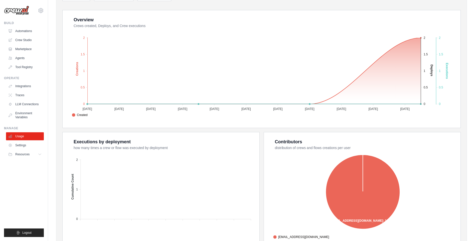
scroll to position [122, 0]
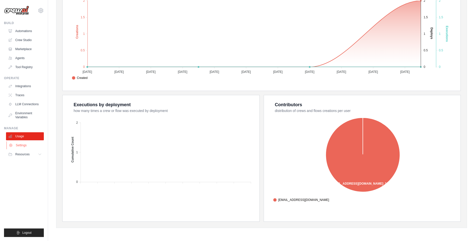
click at [22, 146] on link "Settings" at bounding box center [26, 145] width 38 height 8
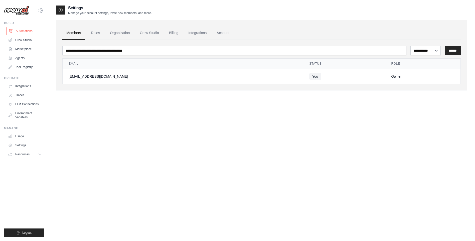
click at [22, 30] on link "Automations" at bounding box center [26, 31] width 38 height 8
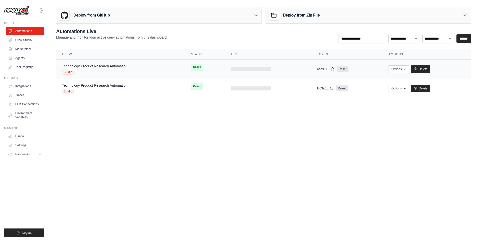
click at [108, 65] on link "Technology Product Research Automatio..." at bounding box center [95, 66] width 66 height 4
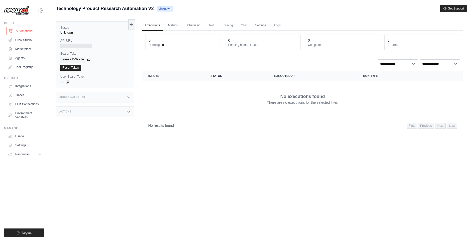
click at [29, 30] on link "Automations" at bounding box center [26, 31] width 38 height 8
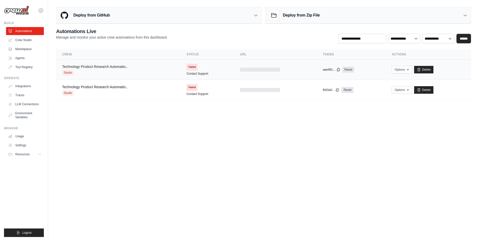
click at [98, 67] on link "Technology Product Research Automatio..." at bounding box center [95, 67] width 66 height 4
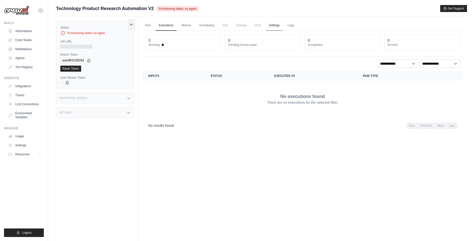
click at [273, 26] on link "Settings" at bounding box center [274, 25] width 17 height 11
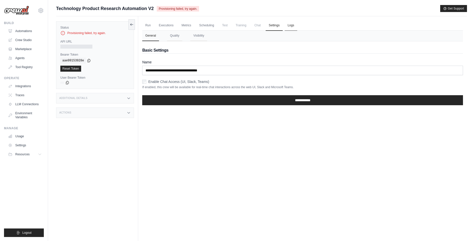
click at [291, 24] on link "Logs" at bounding box center [291, 25] width 13 height 11
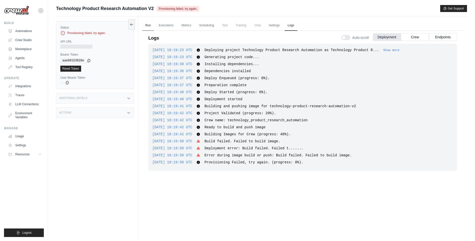
click at [149, 26] on link "Run" at bounding box center [148, 25] width 12 height 11
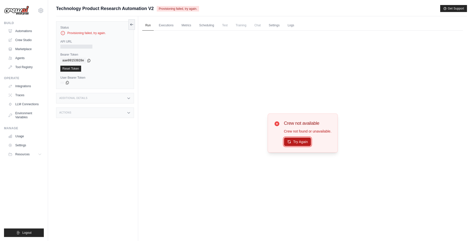
click at [294, 141] on button "Try Again" at bounding box center [297, 141] width 27 height 9
click at [168, 27] on link "Executions" at bounding box center [166, 25] width 21 height 11
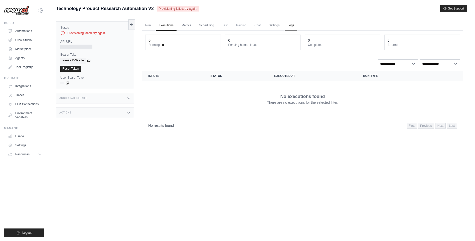
click at [291, 26] on link "Logs" at bounding box center [291, 25] width 13 height 11
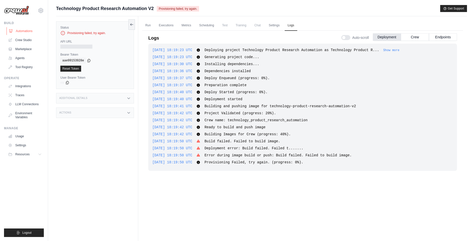
click at [24, 31] on link "Automations" at bounding box center [26, 31] width 38 height 8
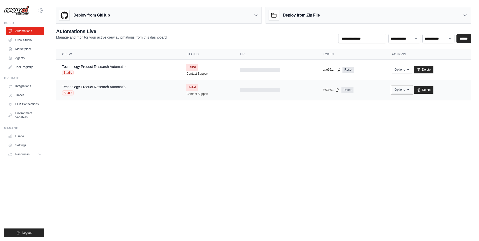
click at [409, 91] on icon "button" at bounding box center [408, 90] width 4 height 4
click at [426, 90] on link "Delete" at bounding box center [423, 90] width 19 height 8
click at [429, 70] on link "Delete" at bounding box center [423, 70] width 19 height 8
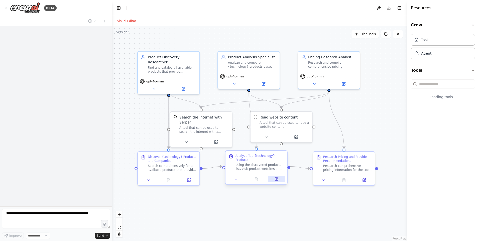
select select "****"
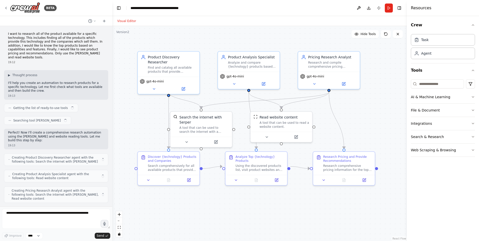
scroll to position [89, 0]
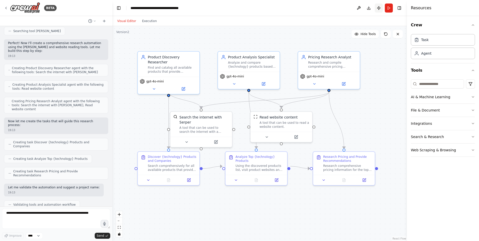
click at [378, 10] on button "Publish" at bounding box center [379, 8] width 8 height 9
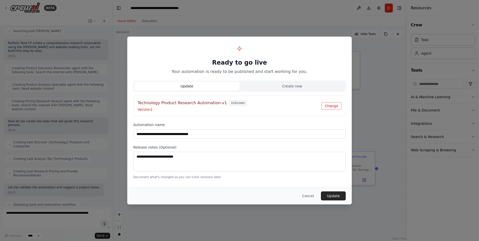
click at [334, 106] on button "Change" at bounding box center [331, 106] width 20 height 8
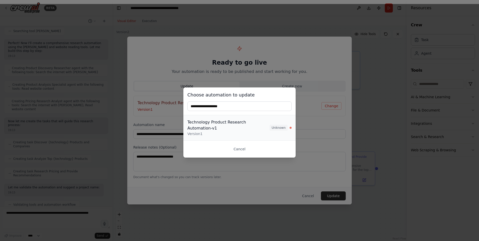
click at [243, 131] on div "Version 1" at bounding box center [228, 133] width 82 height 5
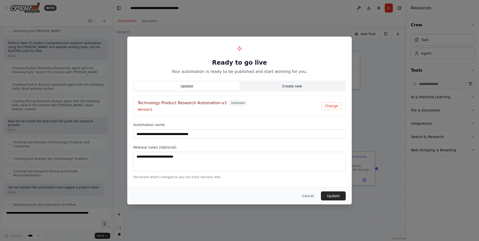
click at [291, 85] on button "Create new" at bounding box center [291, 86] width 105 height 9
type input "**********"
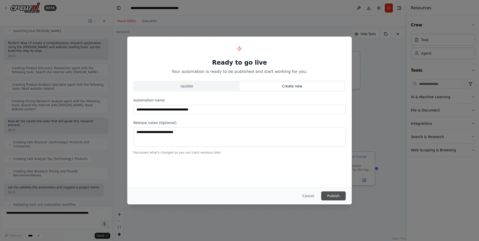
click at [335, 195] on button "Publish" at bounding box center [333, 195] width 25 height 9
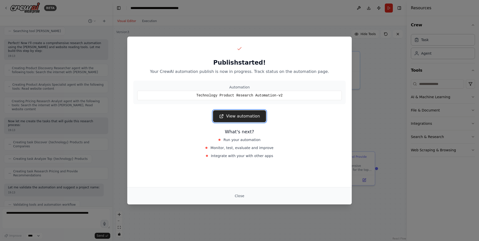
click at [237, 117] on link "View automation" at bounding box center [239, 116] width 53 height 12
click at [239, 196] on button "Close" at bounding box center [240, 195] width 18 height 9
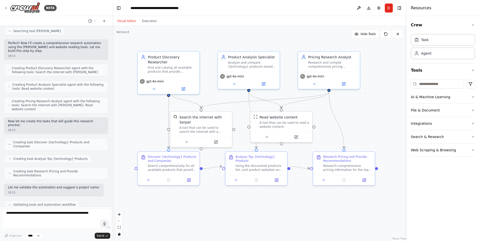
click at [148, 24] on div "Visual Editor Execution" at bounding box center [137, 21] width 46 height 10
click at [148, 21] on button "Execution" at bounding box center [149, 21] width 21 height 6
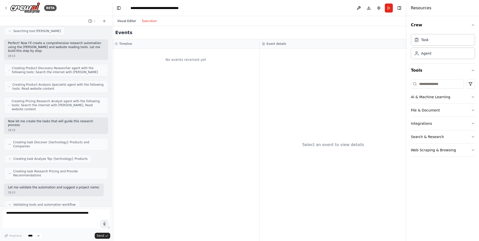
click at [128, 20] on button "Visual Editor" at bounding box center [126, 21] width 25 height 6
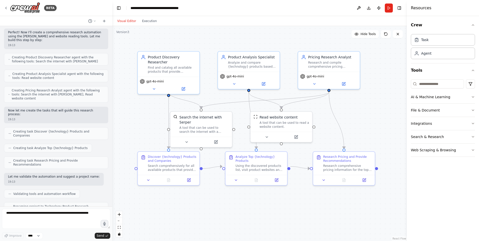
scroll to position [93, 0]
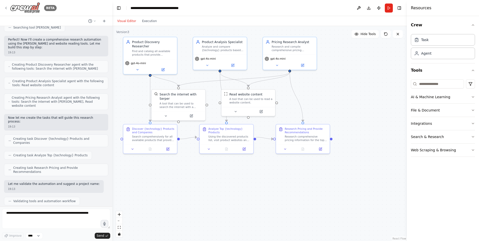
click at [6, 8] on icon at bounding box center [6, 8] width 4 height 4
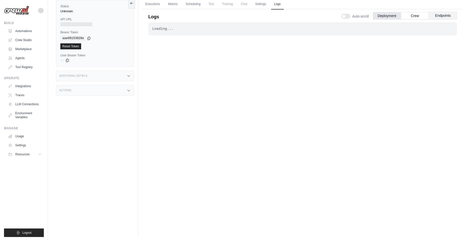
click at [440, 17] on button "Endpoints" at bounding box center [443, 16] width 28 height 8
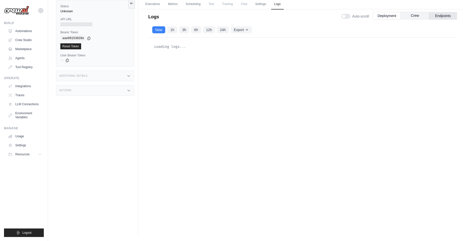
click at [415, 16] on button "Crew" at bounding box center [415, 16] width 28 height 8
click at [387, 16] on button "Deployment" at bounding box center [387, 16] width 28 height 8
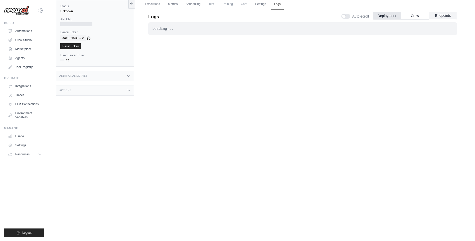
click at [444, 17] on button "Endpoints" at bounding box center [443, 16] width 28 height 8
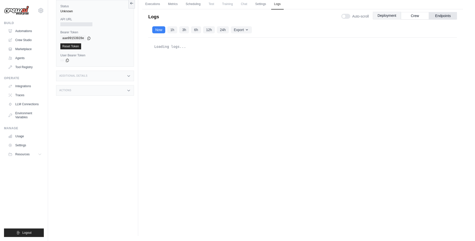
click at [385, 17] on button "Deployment" at bounding box center [387, 16] width 28 height 8
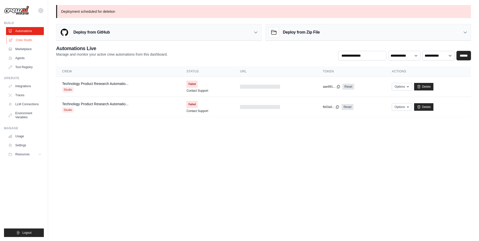
click at [23, 40] on link "Crew Studio" at bounding box center [26, 40] width 38 height 8
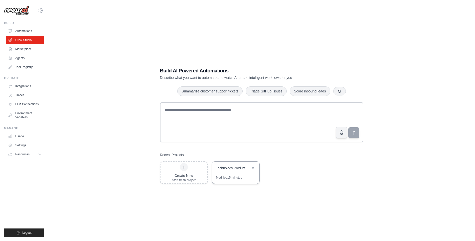
click at [235, 171] on div "Technology Product Research Automation" at bounding box center [233, 169] width 34 height 6
click at [26, 32] on link "Automations" at bounding box center [26, 31] width 38 height 8
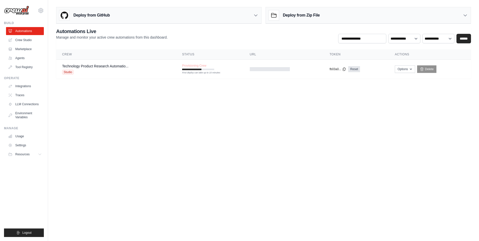
click at [222, 94] on body "[EMAIL_ADDRESS][DOMAIN_NAME] Settings Build Automations Crew Studio" at bounding box center [239, 120] width 479 height 241
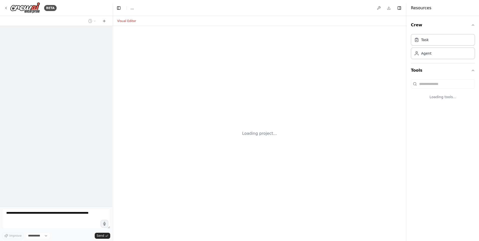
select select "****"
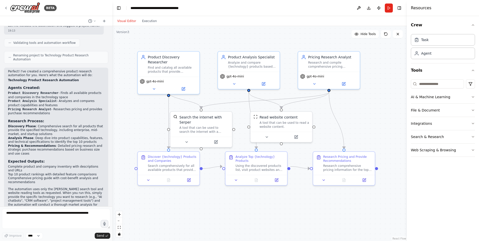
scroll to position [243, 0]
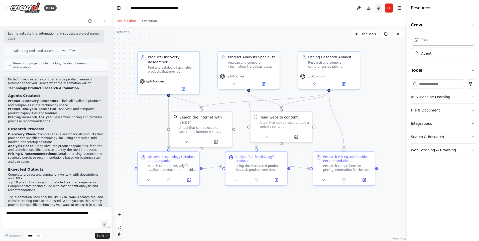
click at [380, 8] on button "Publish" at bounding box center [379, 8] width 8 height 9
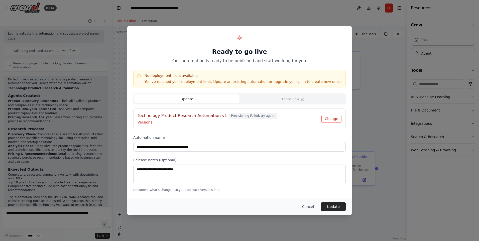
click at [332, 119] on button "Change" at bounding box center [331, 119] width 20 height 8
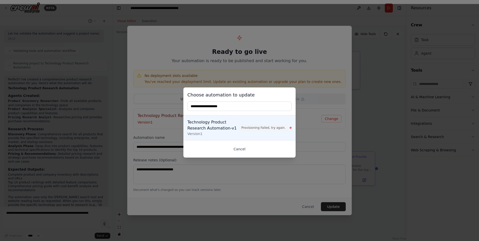
click at [246, 152] on button "Cancel" at bounding box center [239, 148] width 104 height 9
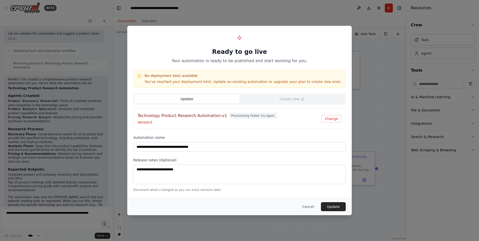
click at [197, 99] on button "Update" at bounding box center [186, 98] width 105 height 9
click at [339, 208] on button "Update" at bounding box center [333, 206] width 25 height 9
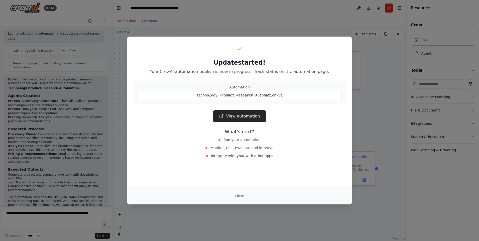
click at [240, 195] on button "Close" at bounding box center [240, 195] width 18 height 9
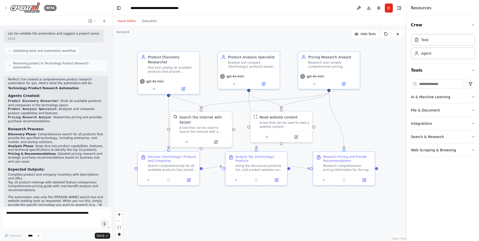
click at [6, 8] on icon at bounding box center [6, 8] width 4 height 4
